Goal: Check status

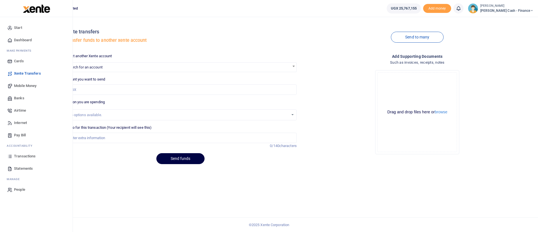
click at [26, 9] on img at bounding box center [36, 8] width 27 height 8
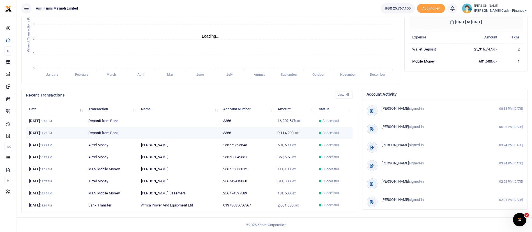
click at [259, 132] on td "3366" at bounding box center [247, 133] width 54 height 12
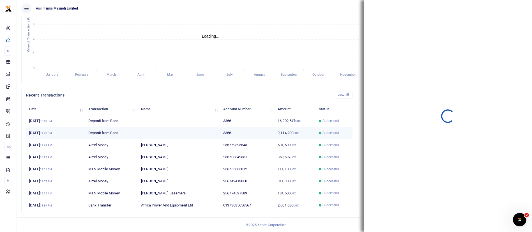
click at [259, 132] on td "3366" at bounding box center [247, 133] width 54 height 12
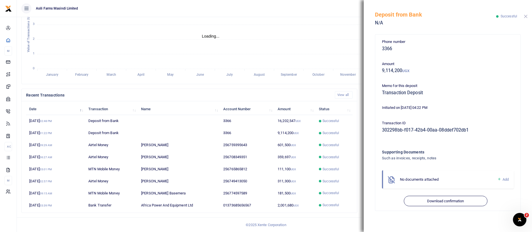
click at [525, 17] on button "Close" at bounding box center [525, 17] width 4 height 4
